Goal: Task Accomplishment & Management: Manage account settings

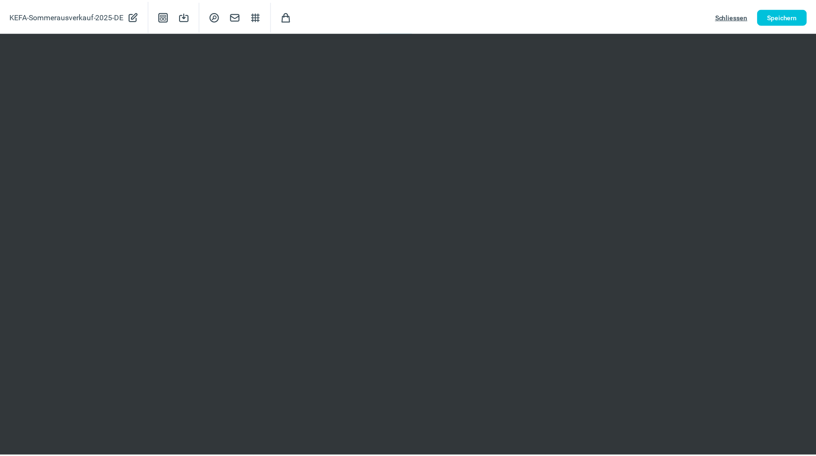
scroll to position [154, 0]
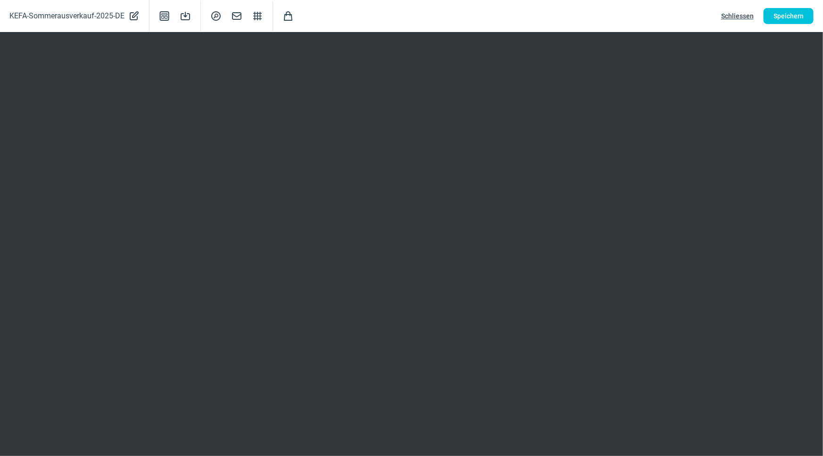
click at [734, 12] on span "Schliessen" at bounding box center [737, 15] width 33 height 15
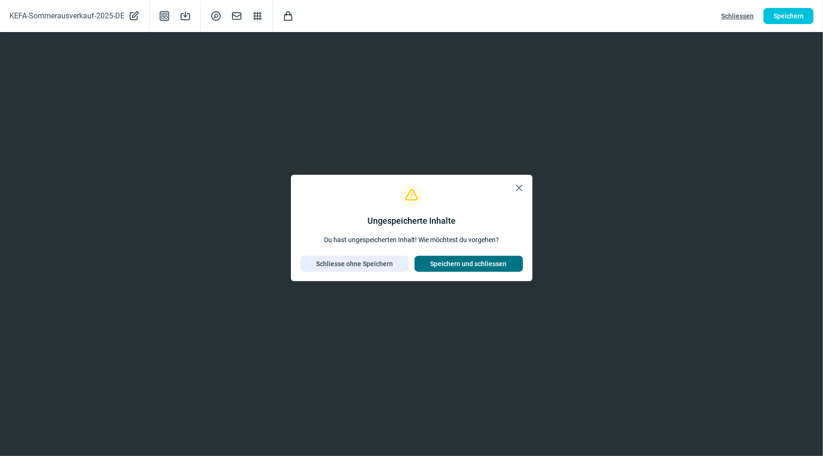
click at [460, 263] on span "Speichern und schliessen" at bounding box center [468, 263] width 76 height 15
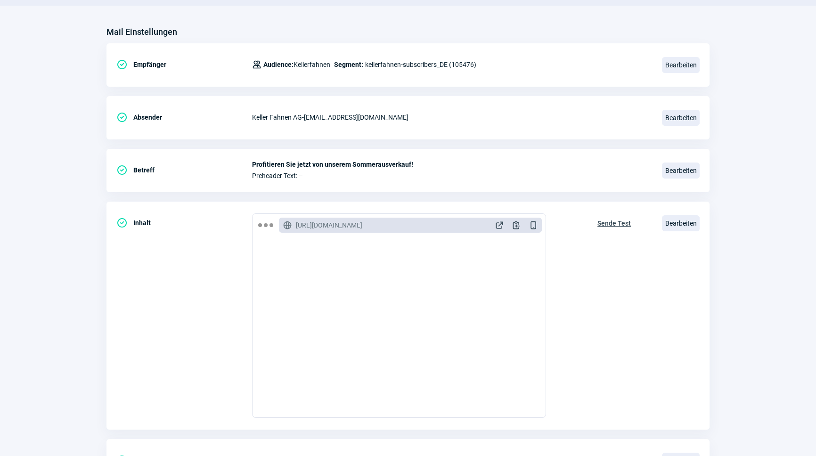
scroll to position [0, 0]
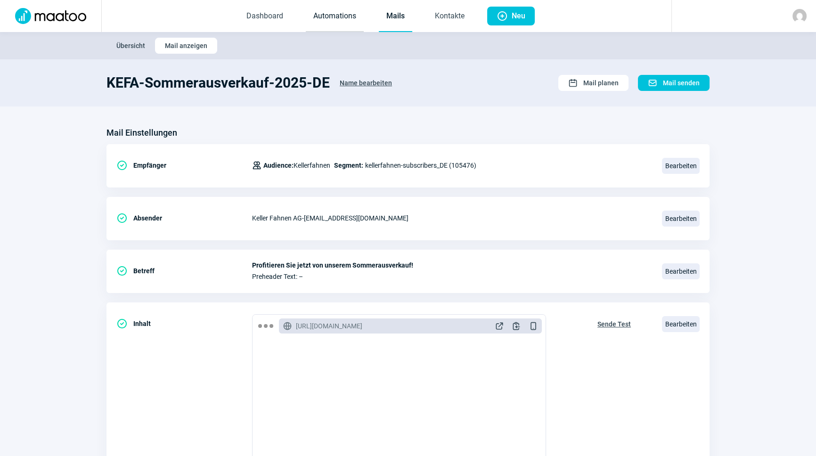
click at [330, 19] on link "Automations" at bounding box center [335, 16] width 58 height 31
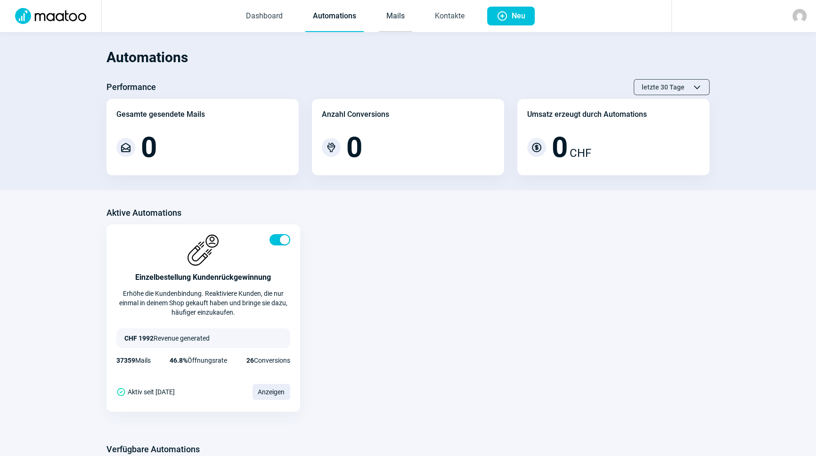
click at [406, 16] on link "Mails" at bounding box center [395, 16] width 33 height 31
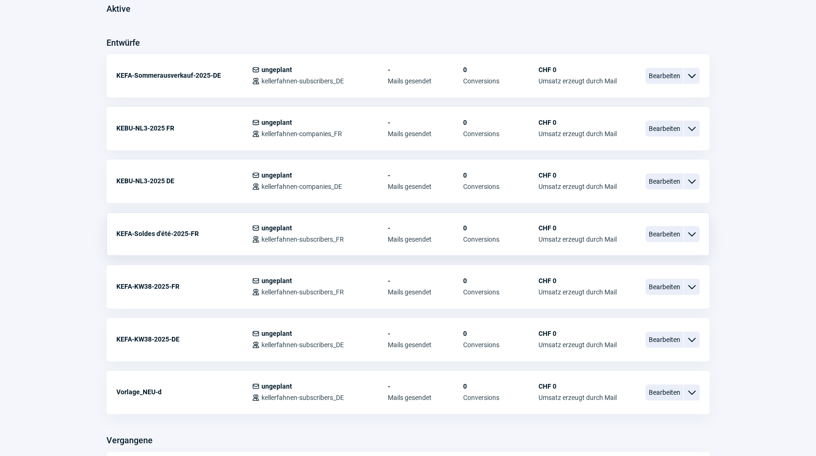
scroll to position [257, 0]
click at [654, 234] on span "Bearbeiten" at bounding box center [665, 234] width 38 height 16
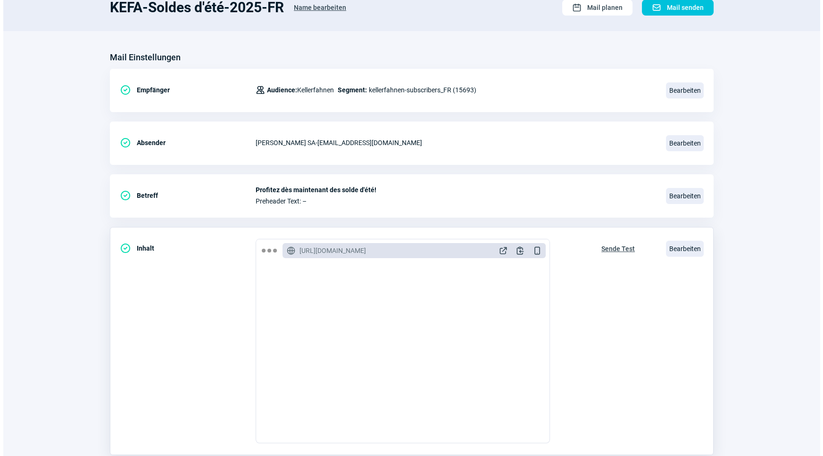
scroll to position [154, 0]
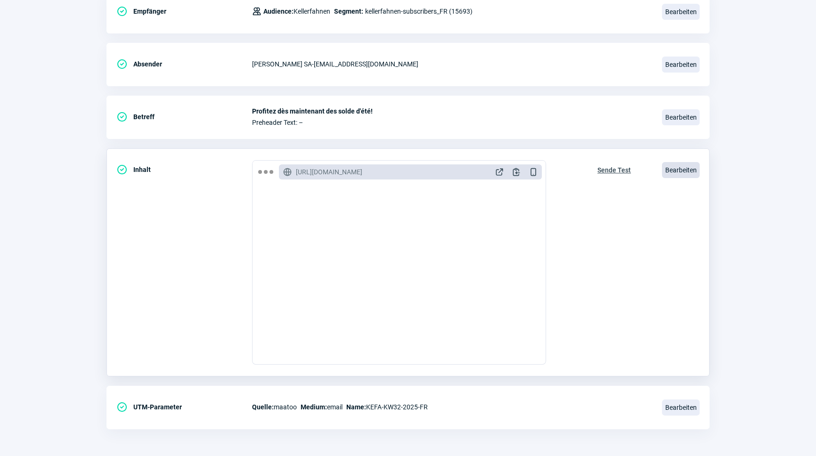
click at [677, 171] on span "Bearbeiten" at bounding box center [681, 170] width 38 height 16
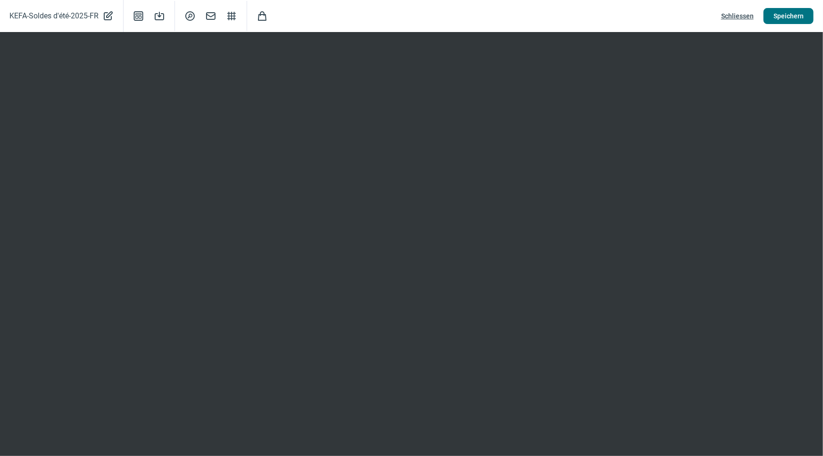
click at [791, 20] on span "Speichern" at bounding box center [788, 15] width 30 height 15
click at [784, 25] on div "KEFA-Soldes d'été-2025-FR PencilAlt icon Template icon Save icon SearchCircle i…" at bounding box center [411, 16] width 823 height 32
click at [749, 18] on span "Schliessen" at bounding box center [737, 15] width 33 height 15
